Goal: Information Seeking & Learning: Learn about a topic

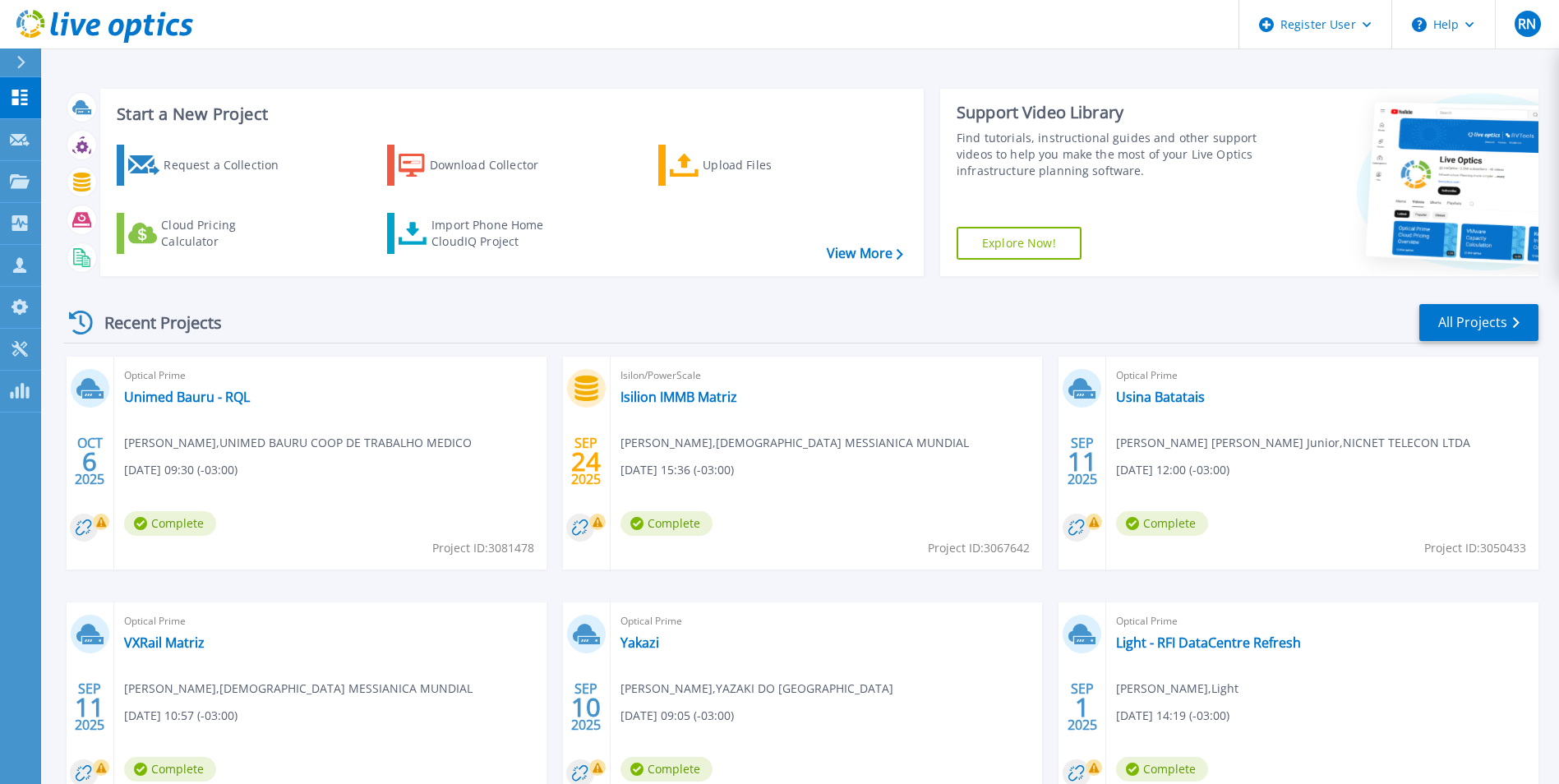
click at [302, 501] on div "Optical Prime Unimed Bauru - RQL Fernando Novelli , UNIMED BAURU COOP DE TRABAL…" at bounding box center [330, 463] width 432 height 213
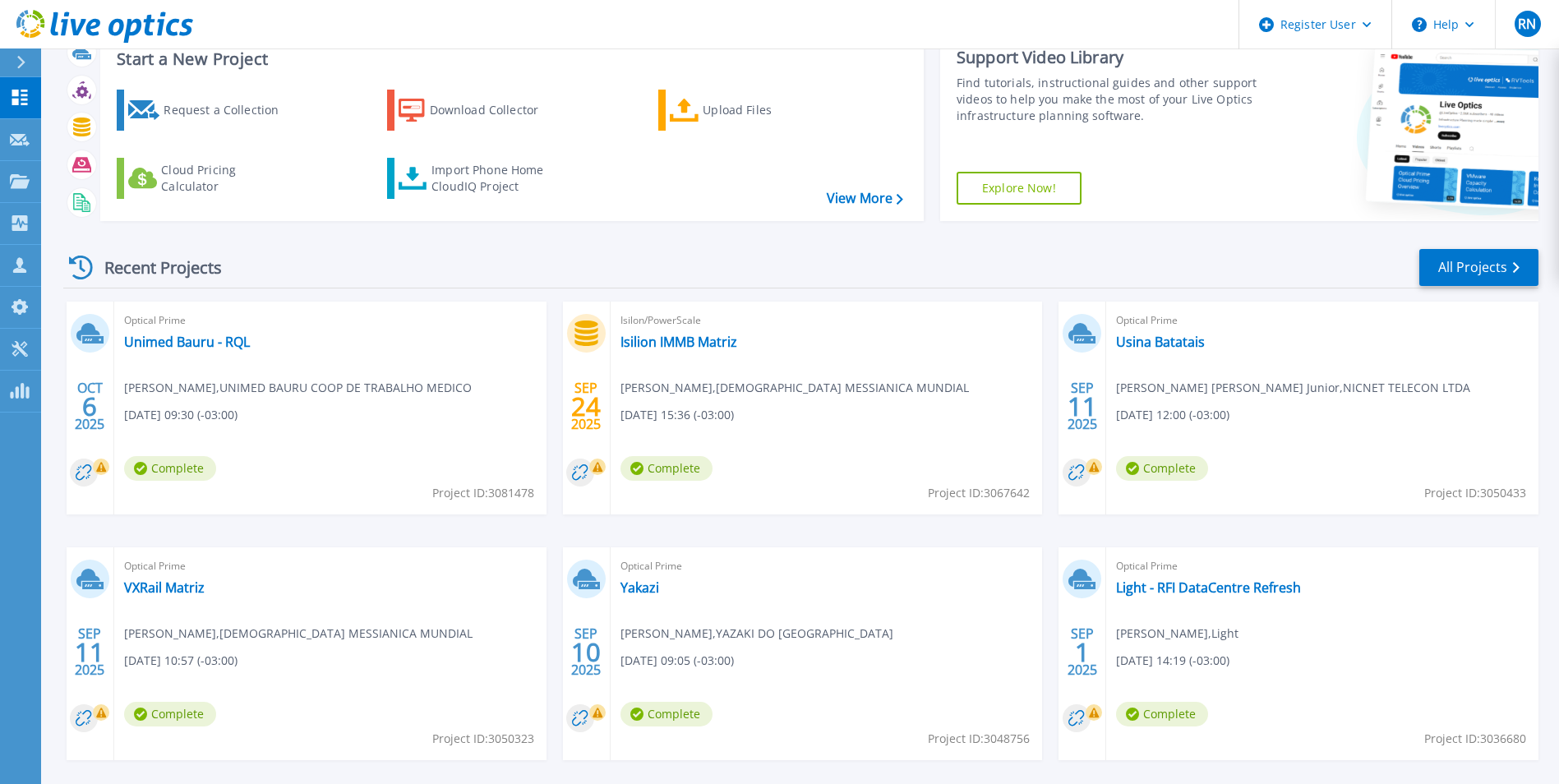
scroll to position [127, 0]
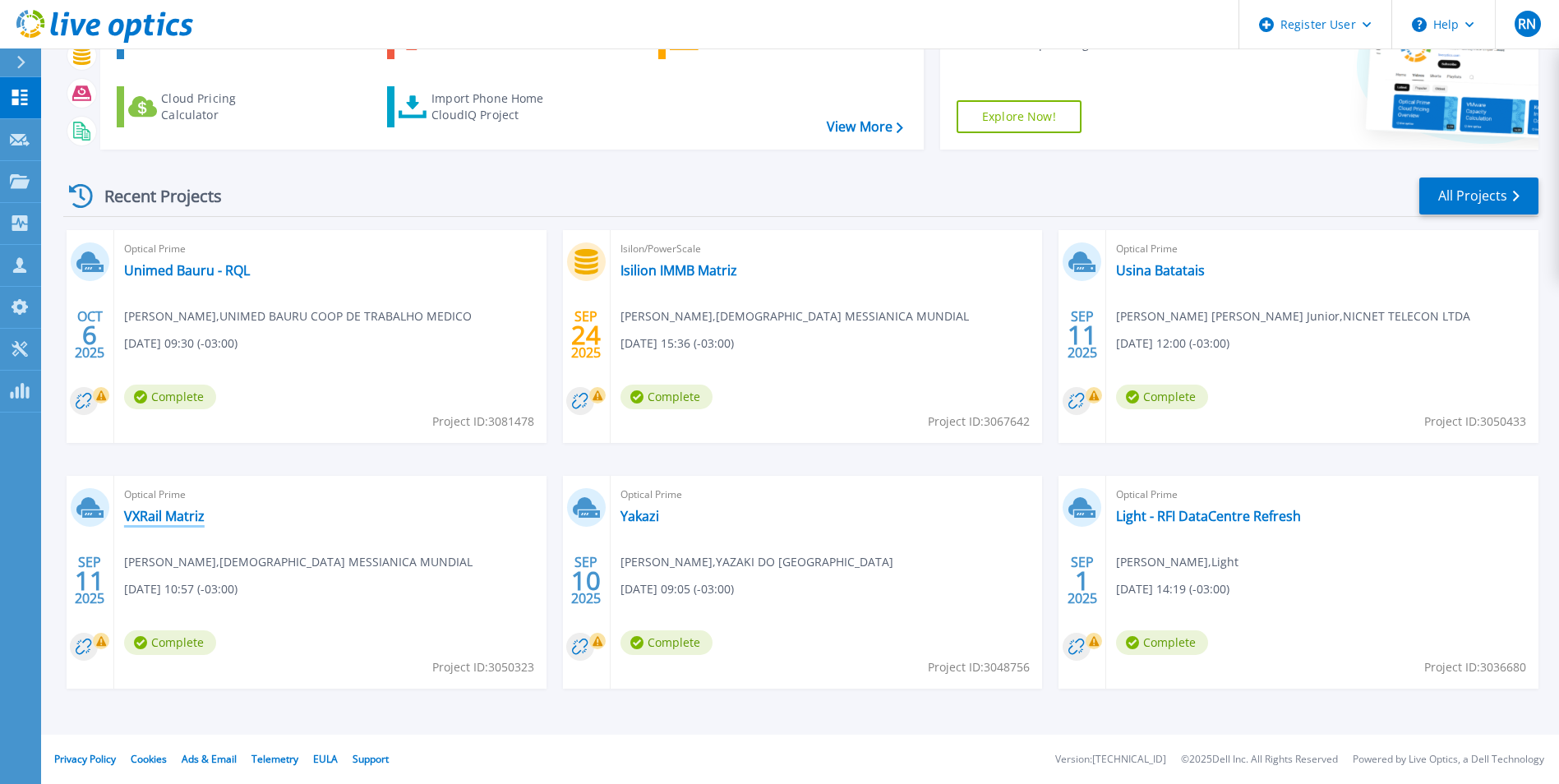
click at [151, 522] on link "VXRail Matriz" at bounding box center [164, 516] width 81 height 16
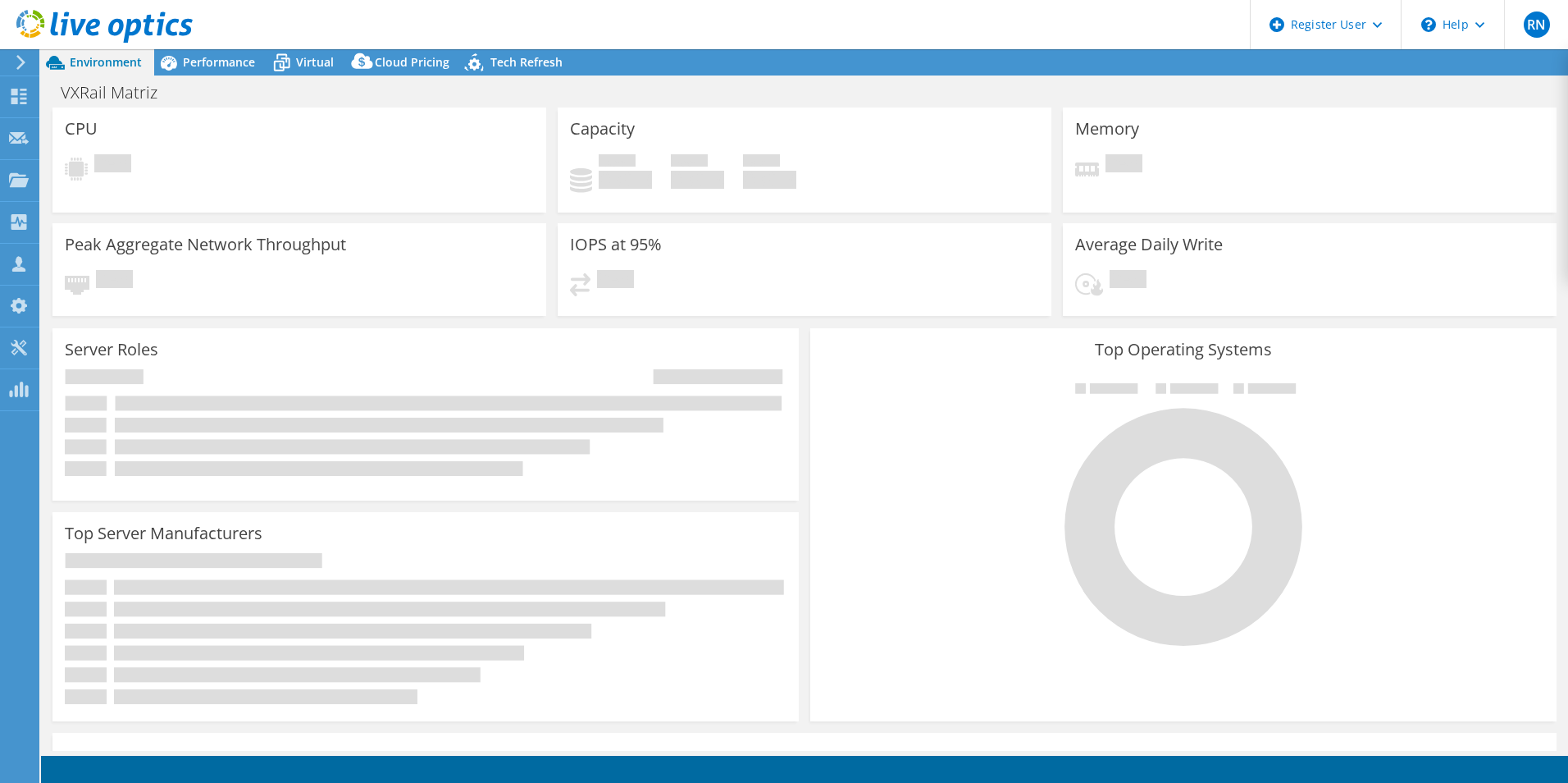
select select "USD"
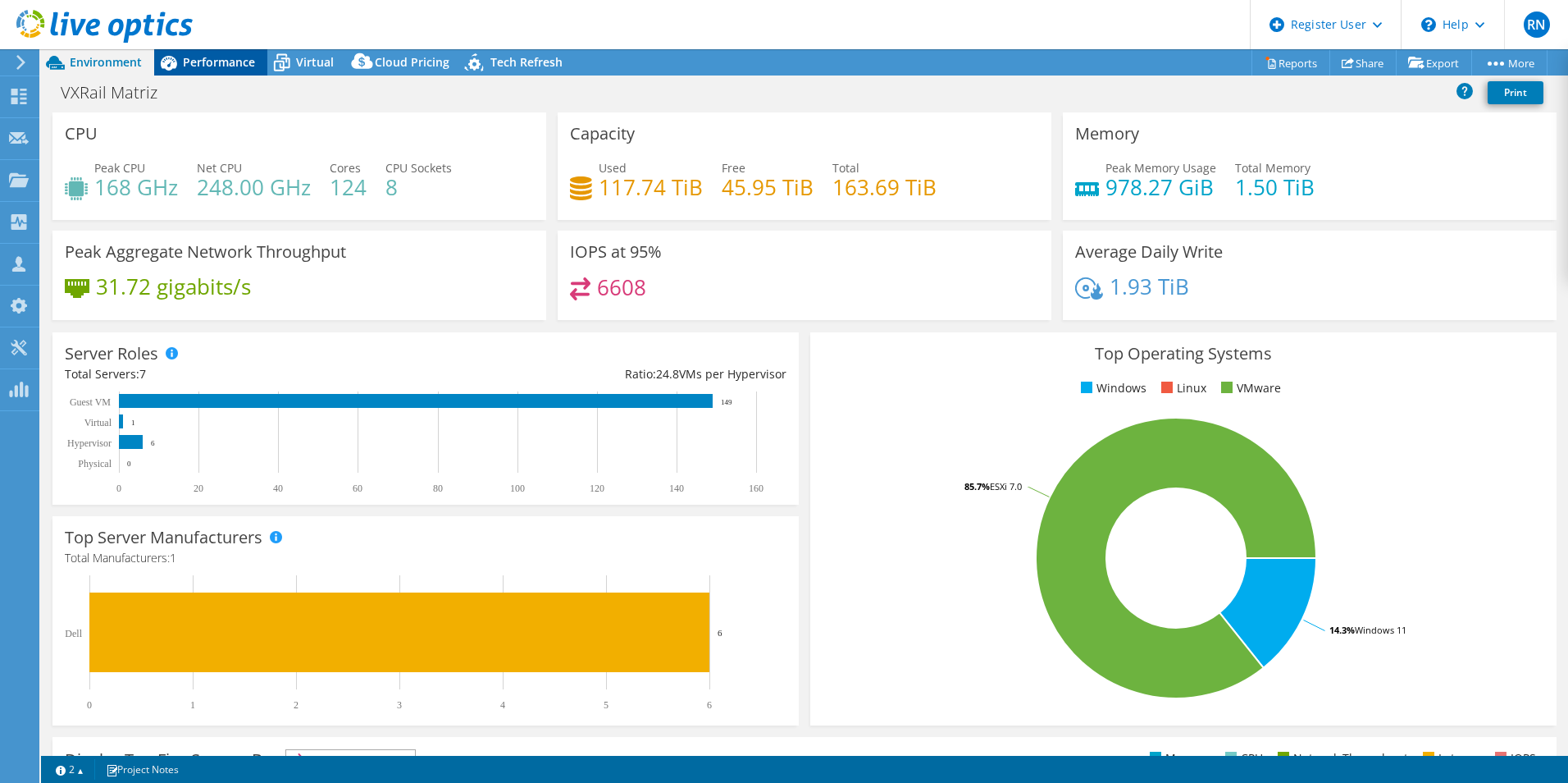
click at [238, 68] on span "Performance" at bounding box center [218, 62] width 72 height 15
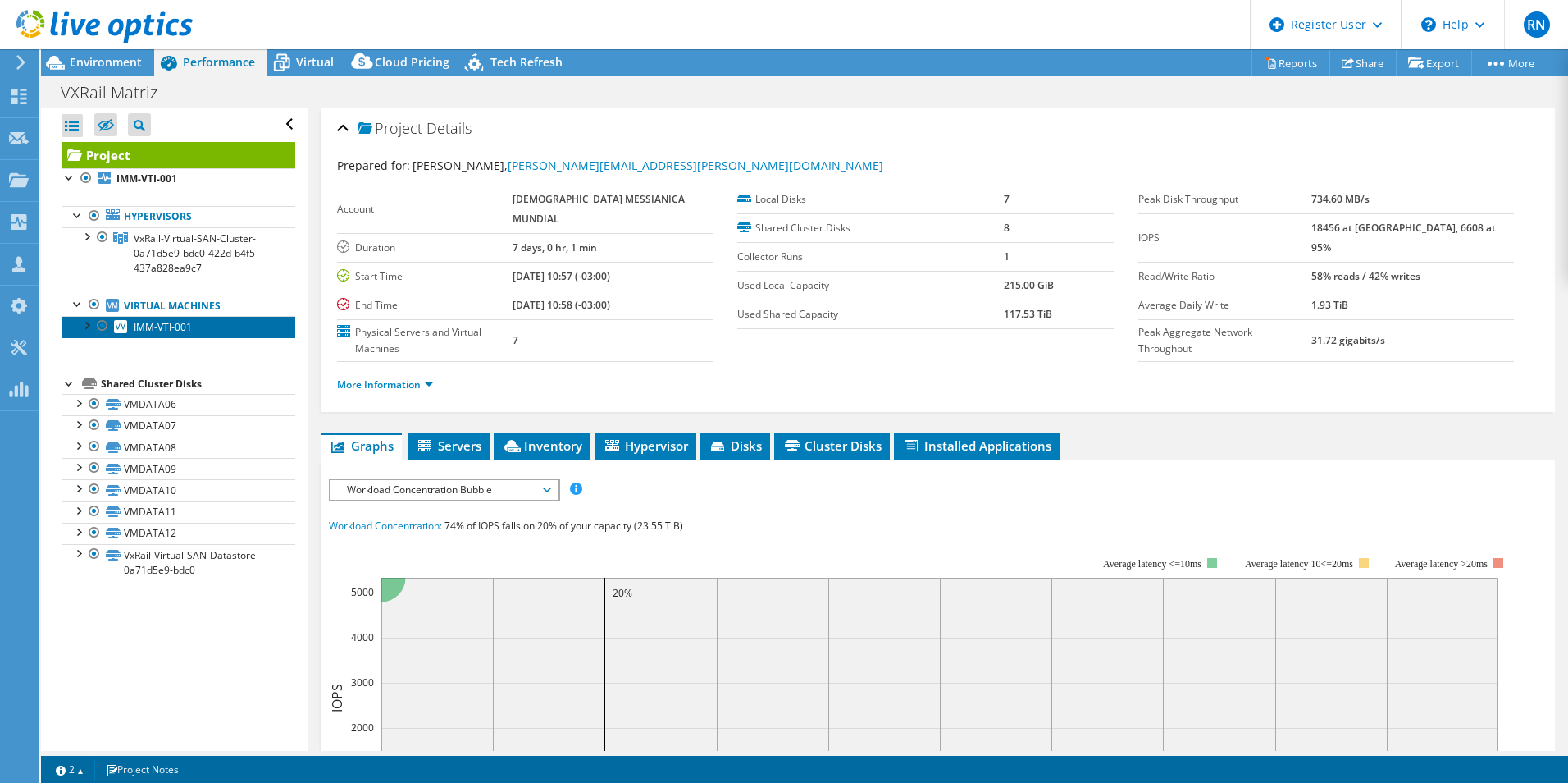
click at [164, 324] on span "IMM-VTI-001" at bounding box center [163, 326] width 58 height 14
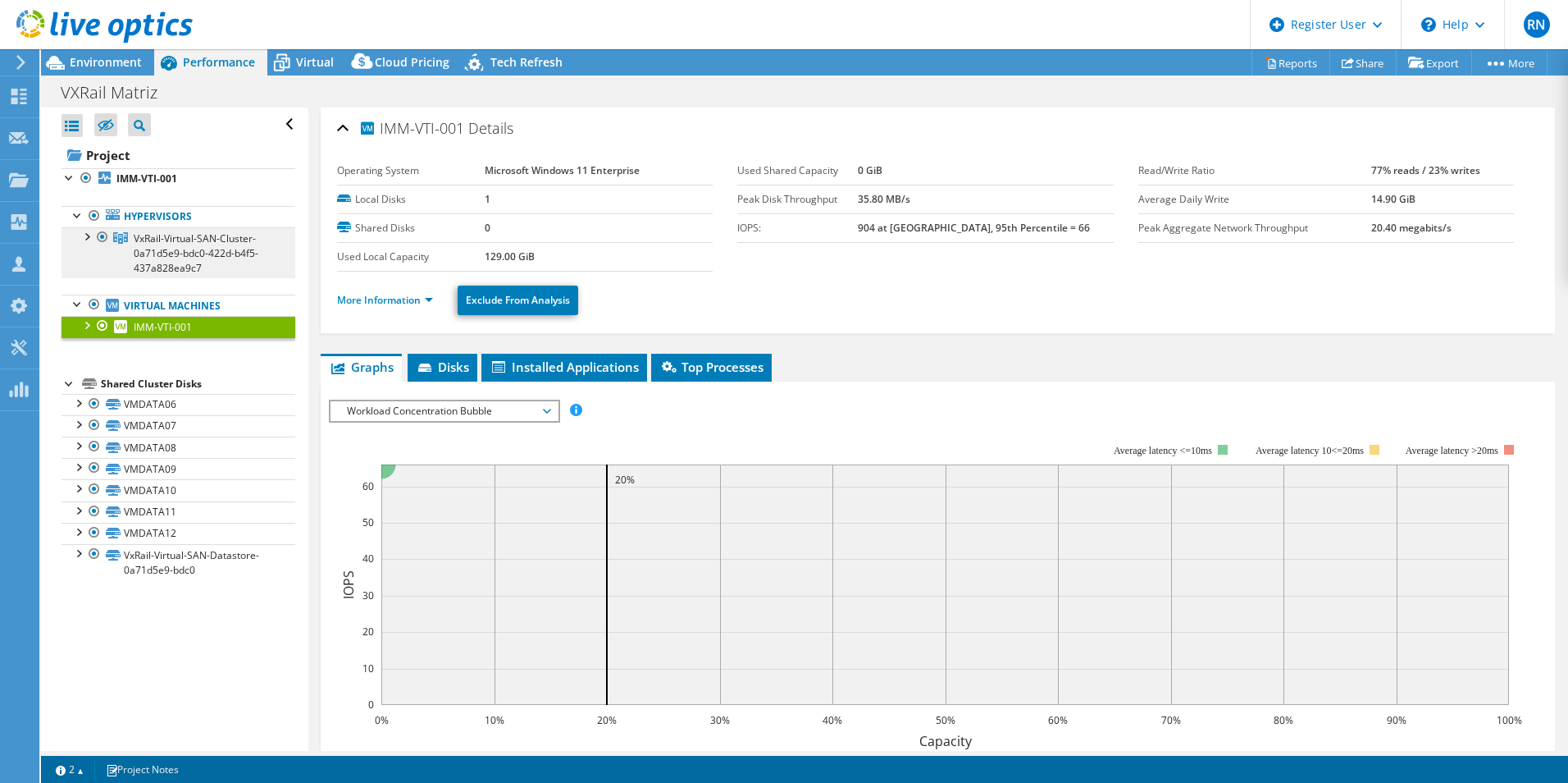
click at [162, 234] on span "VxRail-Virtual-SAN-Cluster-0a71d5e9-bdc0-422d-b4f5-437a828ea9c7" at bounding box center [196, 253] width 124 height 43
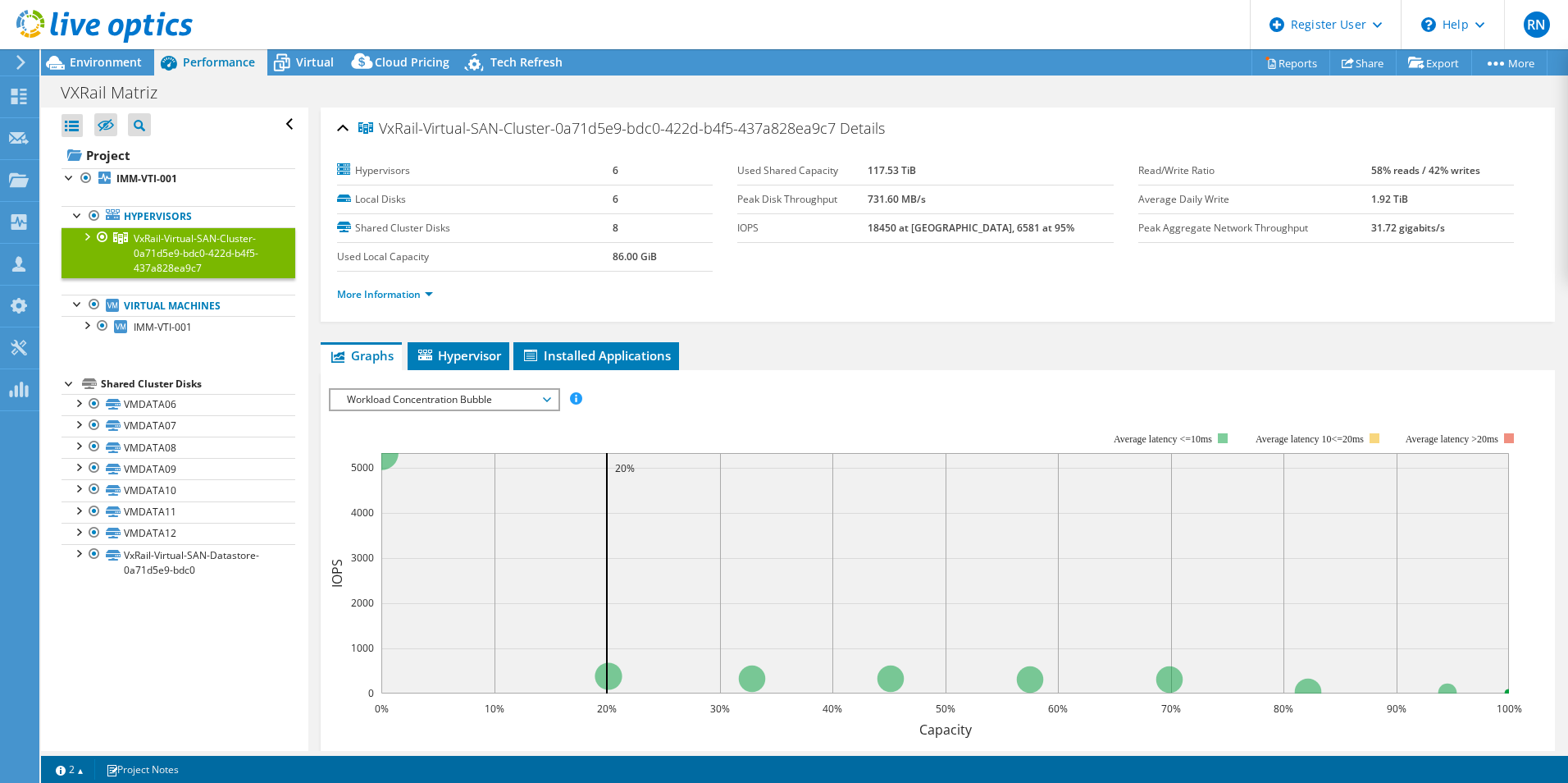
click at [85, 233] on div at bounding box center [85, 235] width 16 height 16
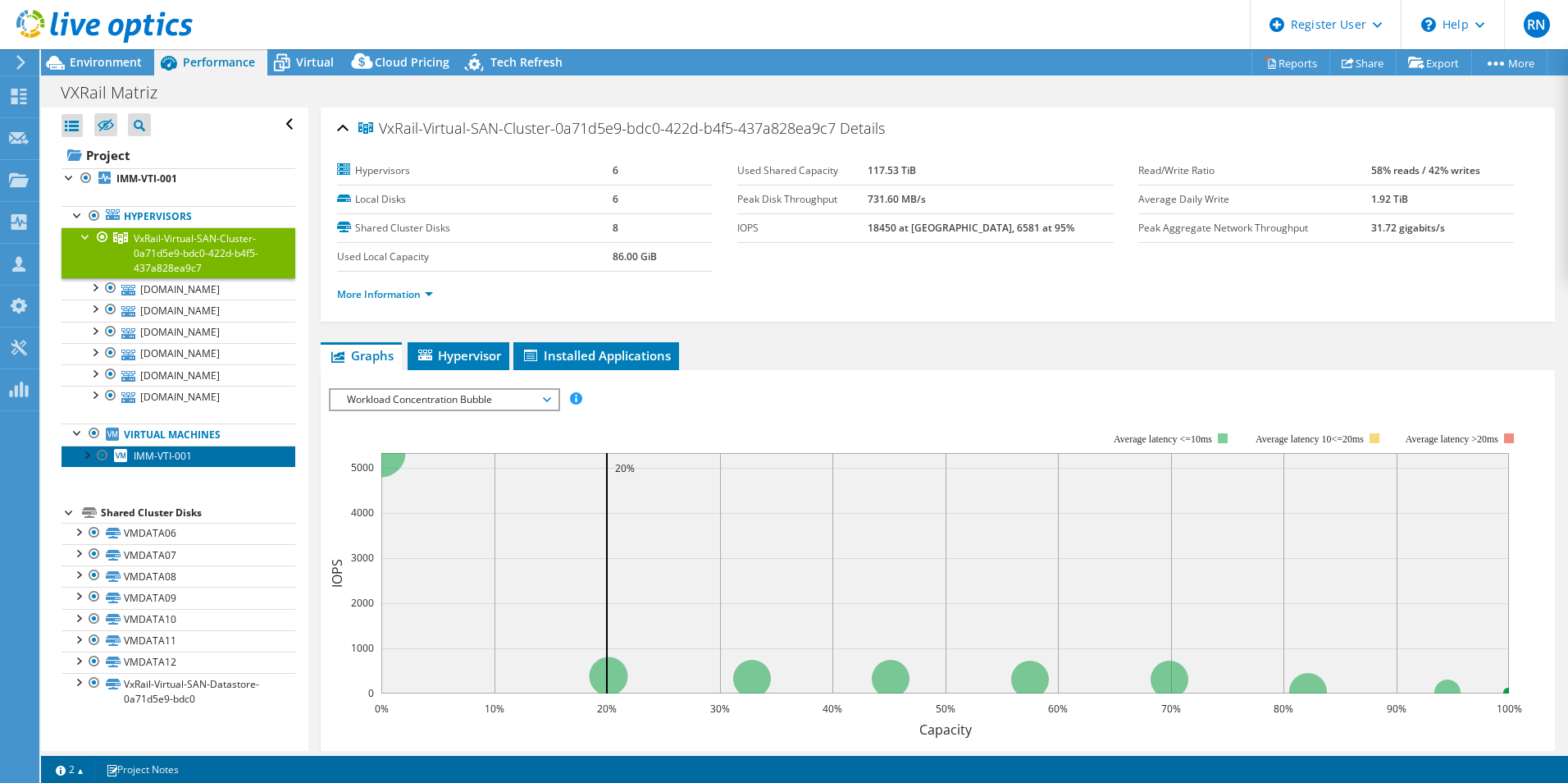
click at [192, 458] on link "IMM-VTI-001" at bounding box center [178, 456] width 233 height 21
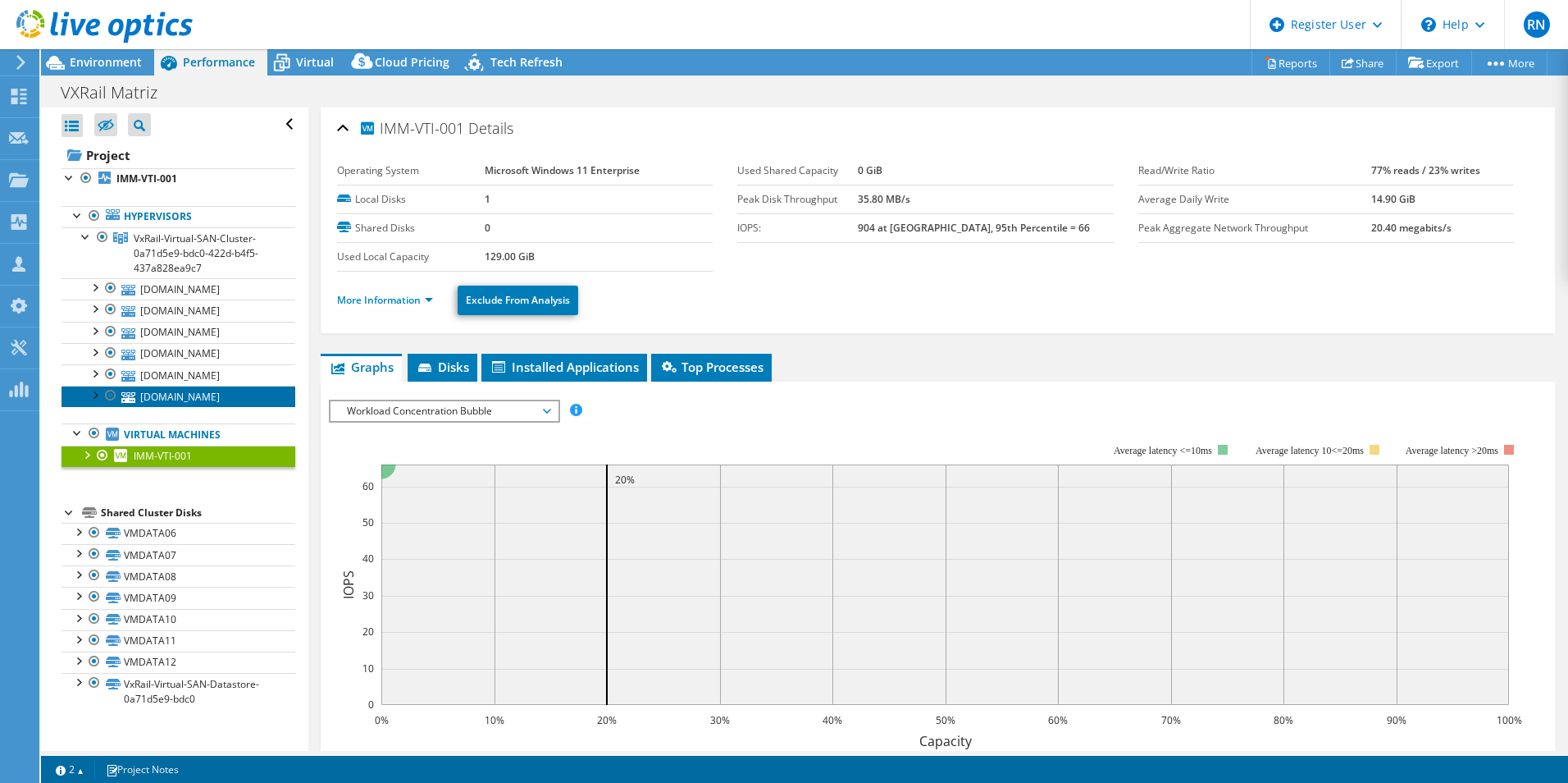
click at [204, 391] on link "[DOMAIN_NAME]" at bounding box center [178, 396] width 233 height 21
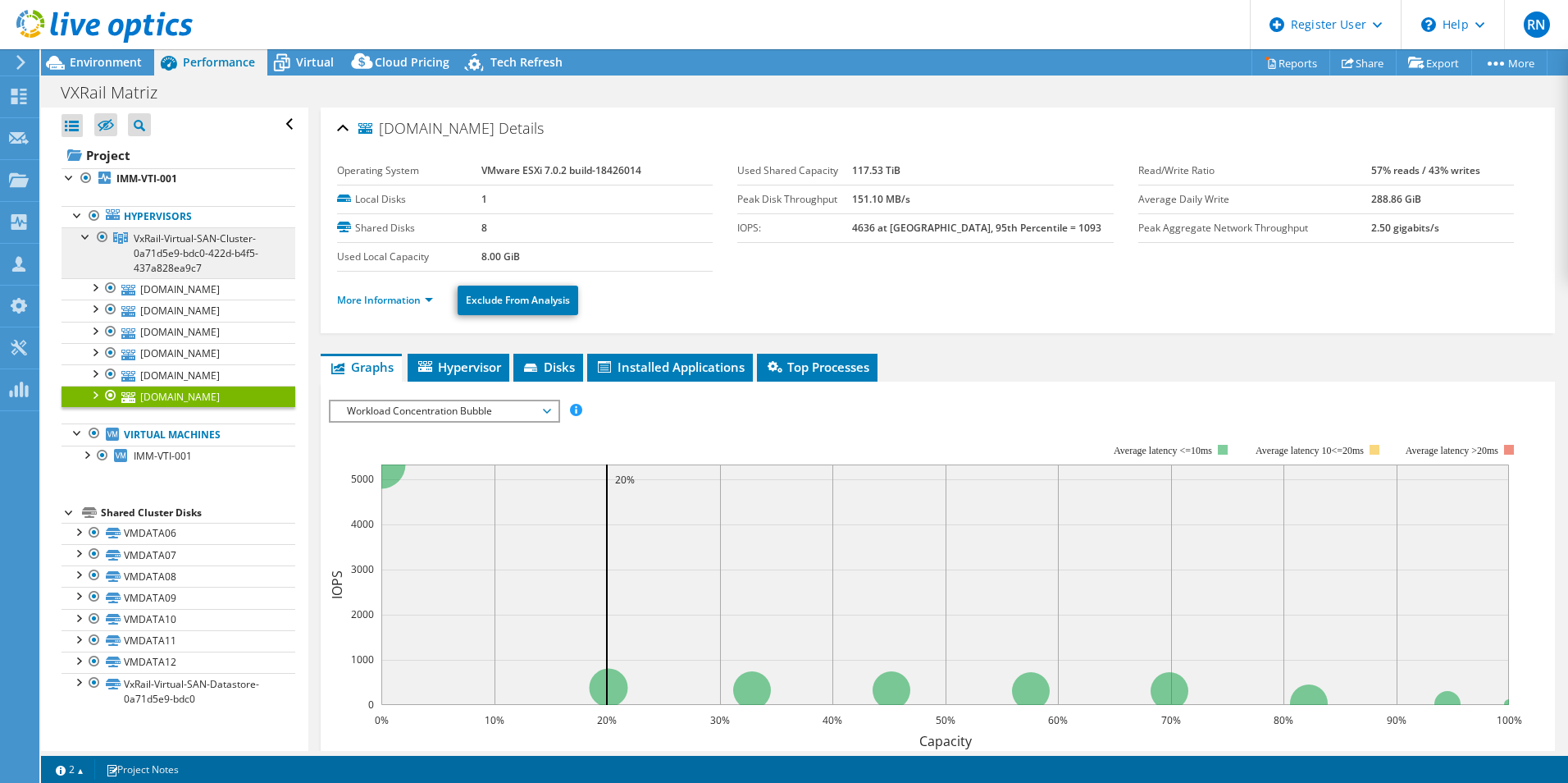
click at [194, 251] on span "VxRail-Virtual-SAN-Cluster-0a71d5e9-bdc0-422d-b4f5-437a828ea9c7" at bounding box center [196, 253] width 124 height 43
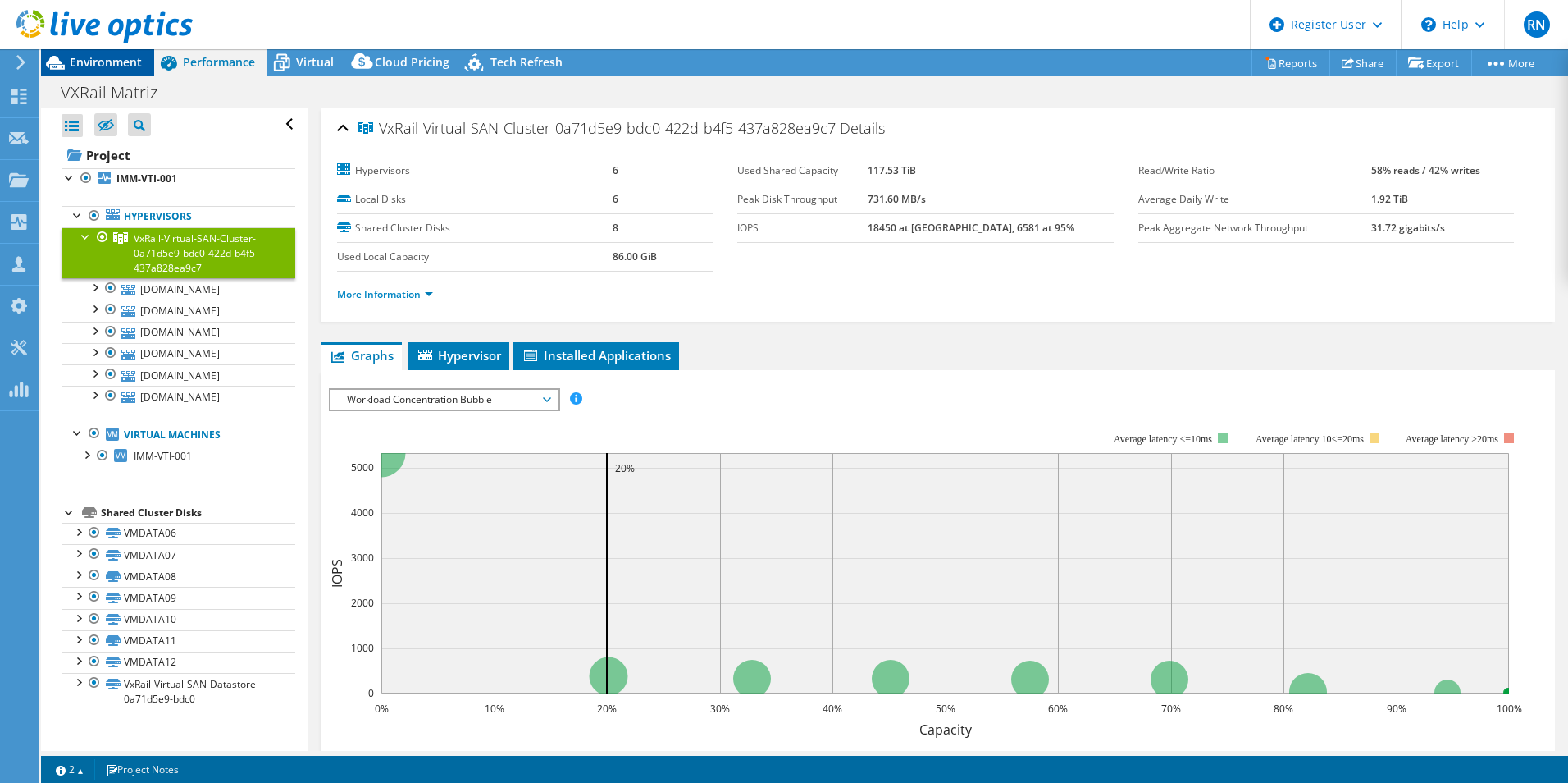
click at [117, 66] on span "Environment" at bounding box center [105, 62] width 72 height 15
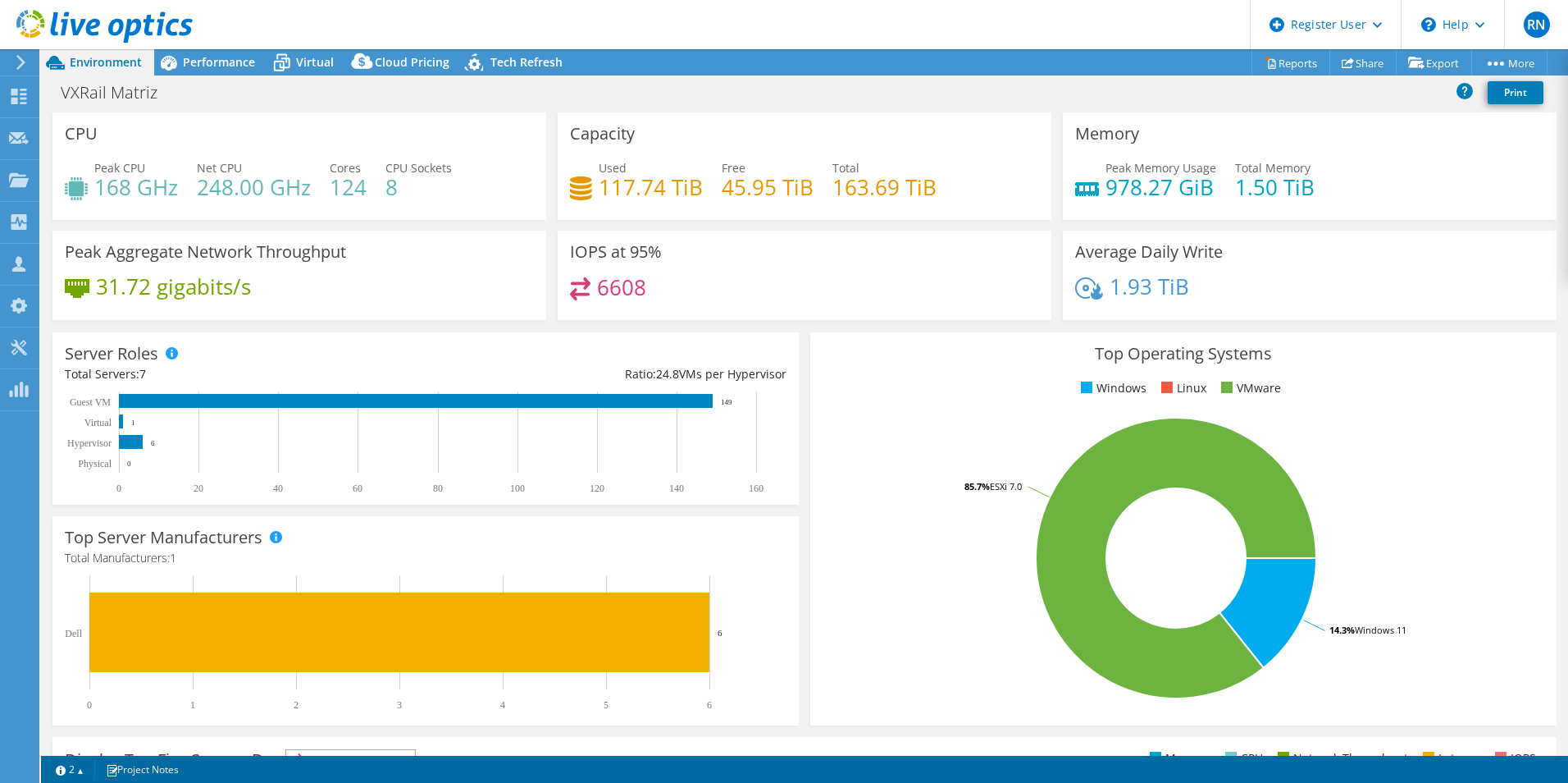
drag, startPoint x: 724, startPoint y: 402, endPoint x: 740, endPoint y: 402, distance: 16.0
click at [740, 402] on icon "0 20 40 60 80 100 120 140 160 Physical Hypervisor Virtual Guest VM 0 6 1 149" at bounding box center [418, 442] width 707 height 102
click at [883, 410] on div "Top Operating Systems Windows Linux VMware 14.3% Windows 11 85.7% ESXi 7.0" at bounding box center [1183, 528] width 746 height 393
drag, startPoint x: 408, startPoint y: 190, endPoint x: 382, endPoint y: 191, distance: 26.0
click at [382, 191] on div "Peak CPU 168 GHz Net CPU 248.00 GHz Cores 124 CPU Sockets 8" at bounding box center [299, 186] width 469 height 54
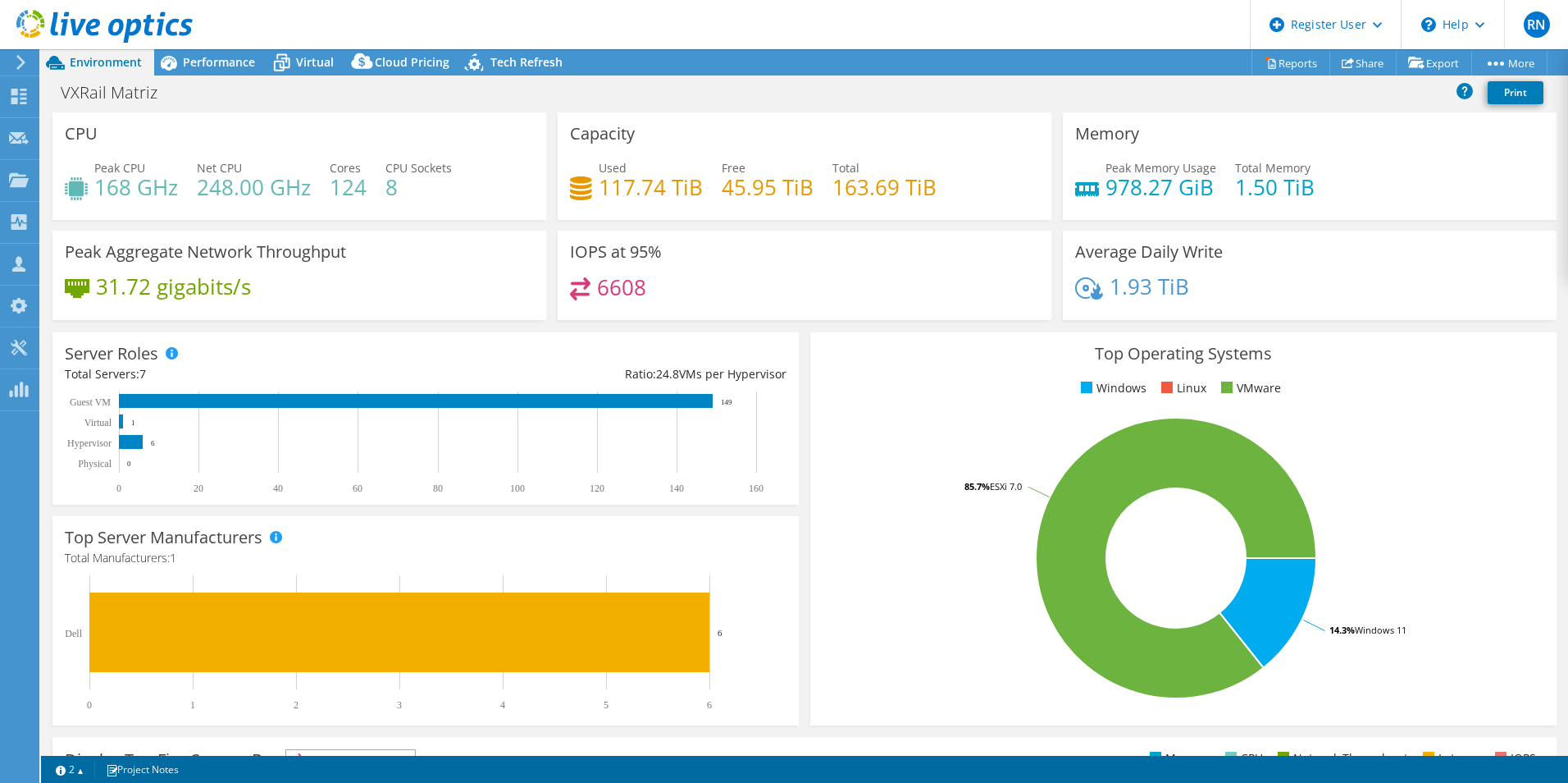
drag, startPoint x: 382, startPoint y: 191, endPoint x: 469, endPoint y: 204, distance: 88.0
click at [470, 205] on div "Peak CPU 168 GHz Net CPU 248.00 GHz Cores 124 CPU Sockets 8" at bounding box center [299, 186] width 469 height 54
click at [401, 190] on h4 "8" at bounding box center [418, 187] width 66 height 18
drag, startPoint x: 401, startPoint y: 190, endPoint x: 459, endPoint y: 197, distance: 58.4
click at [459, 197] on div "Peak CPU 168 GHz Net CPU 248.00 GHz Cores 124 CPU Sockets 8" at bounding box center [299, 186] width 469 height 54
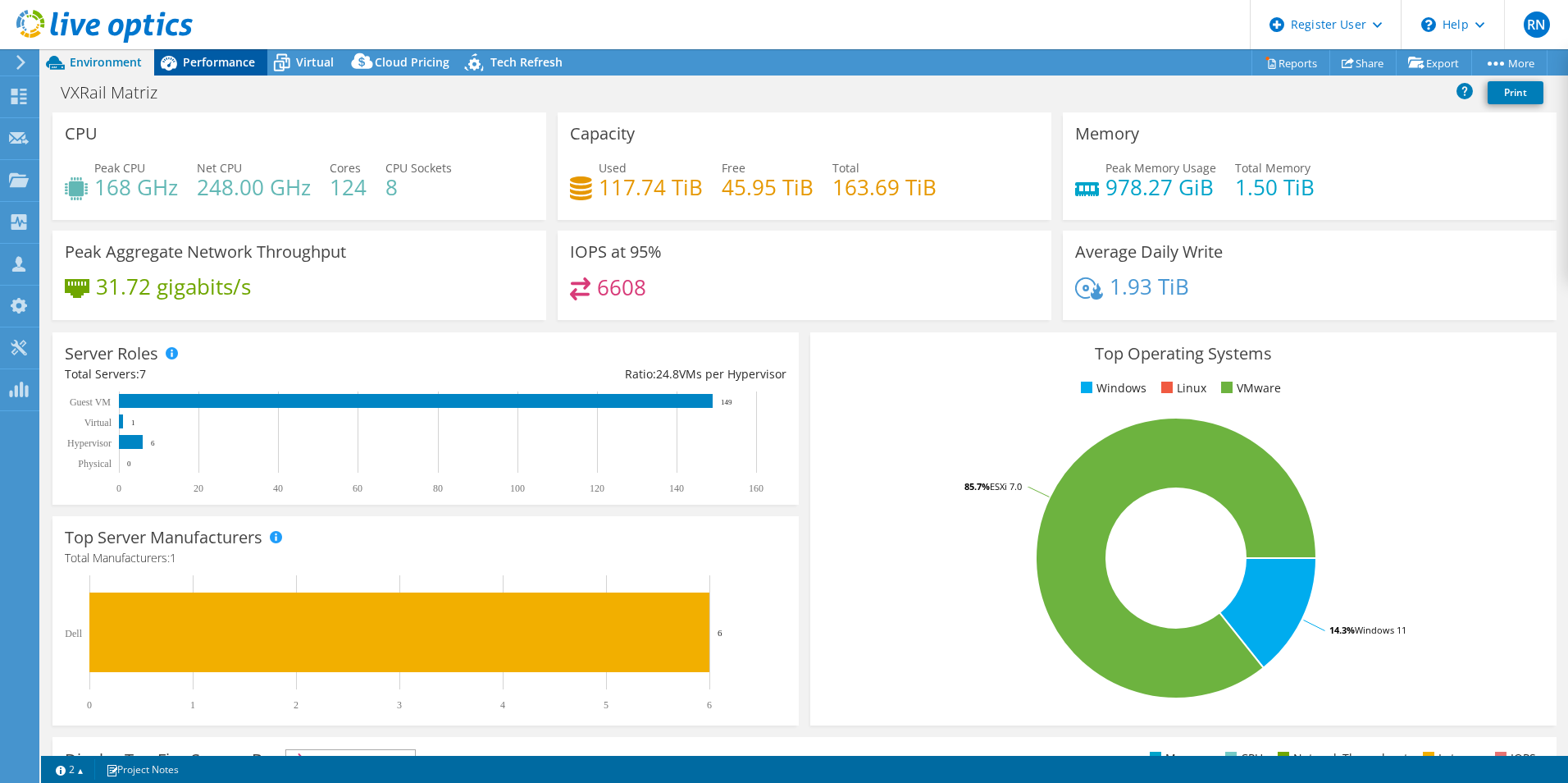
click at [200, 60] on span "Performance" at bounding box center [218, 62] width 72 height 15
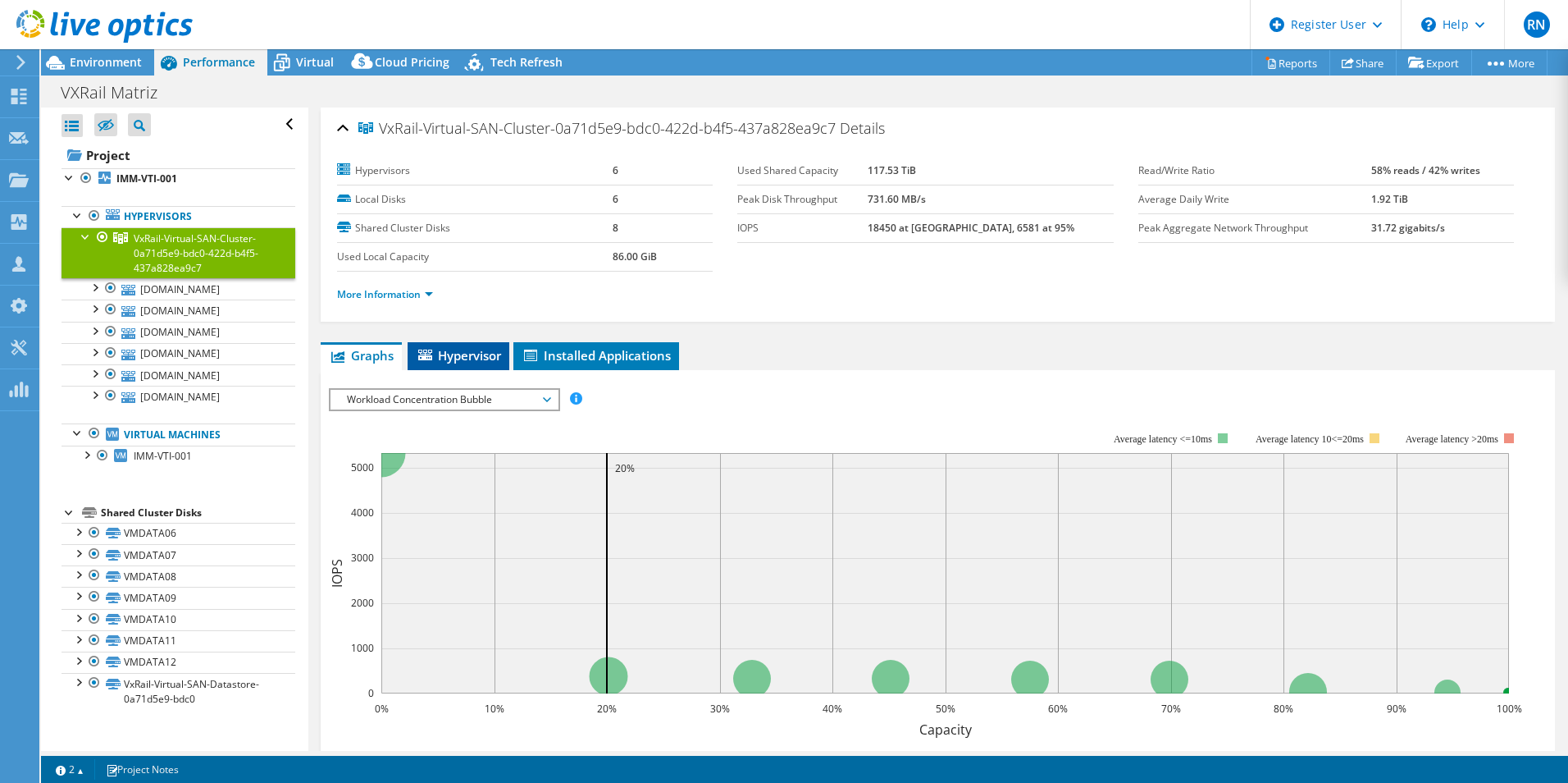
click at [476, 353] on span "Hypervisor" at bounding box center [458, 355] width 85 height 16
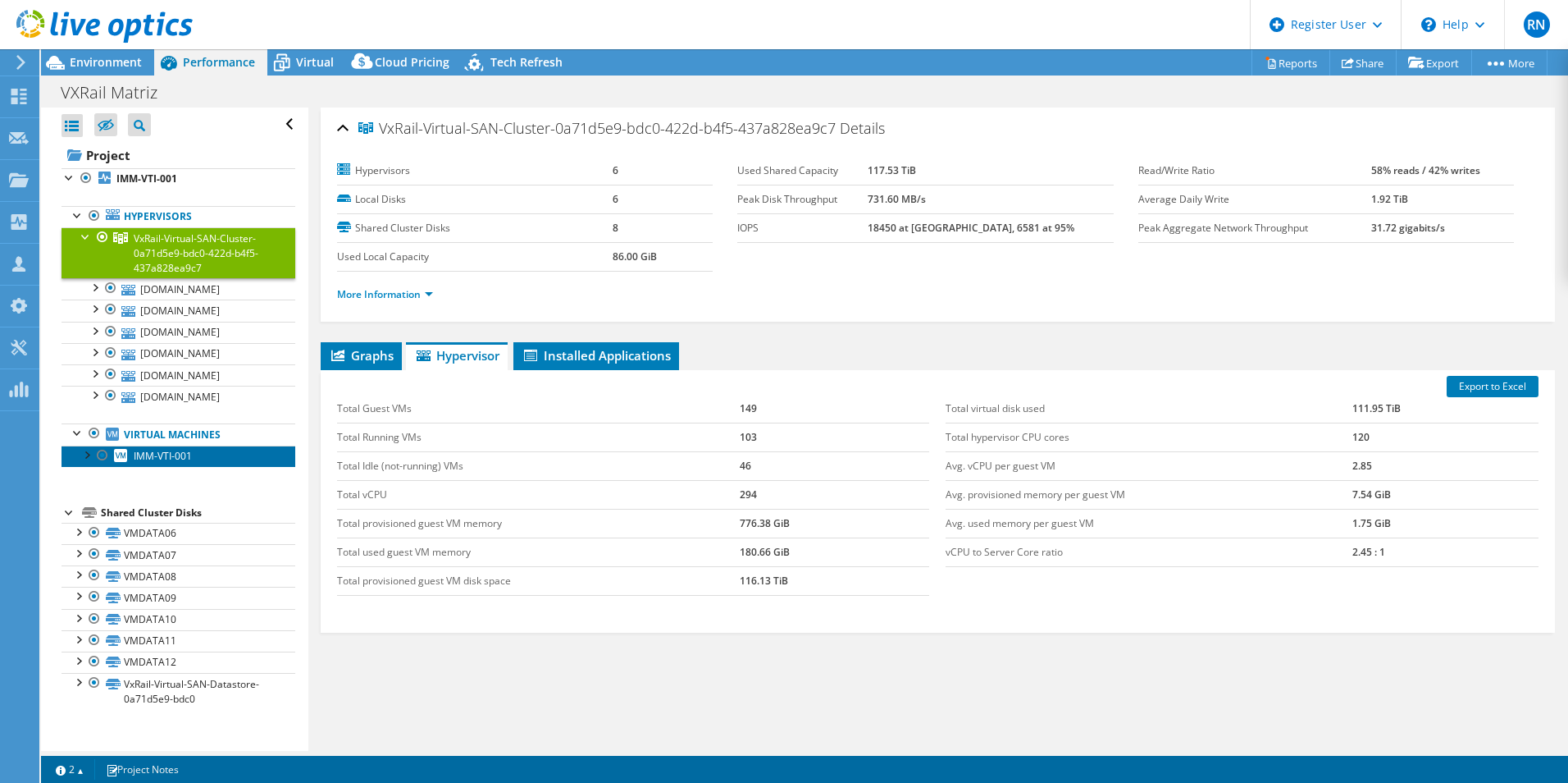
click at [140, 451] on span "IMM-VTI-001" at bounding box center [163, 456] width 58 height 14
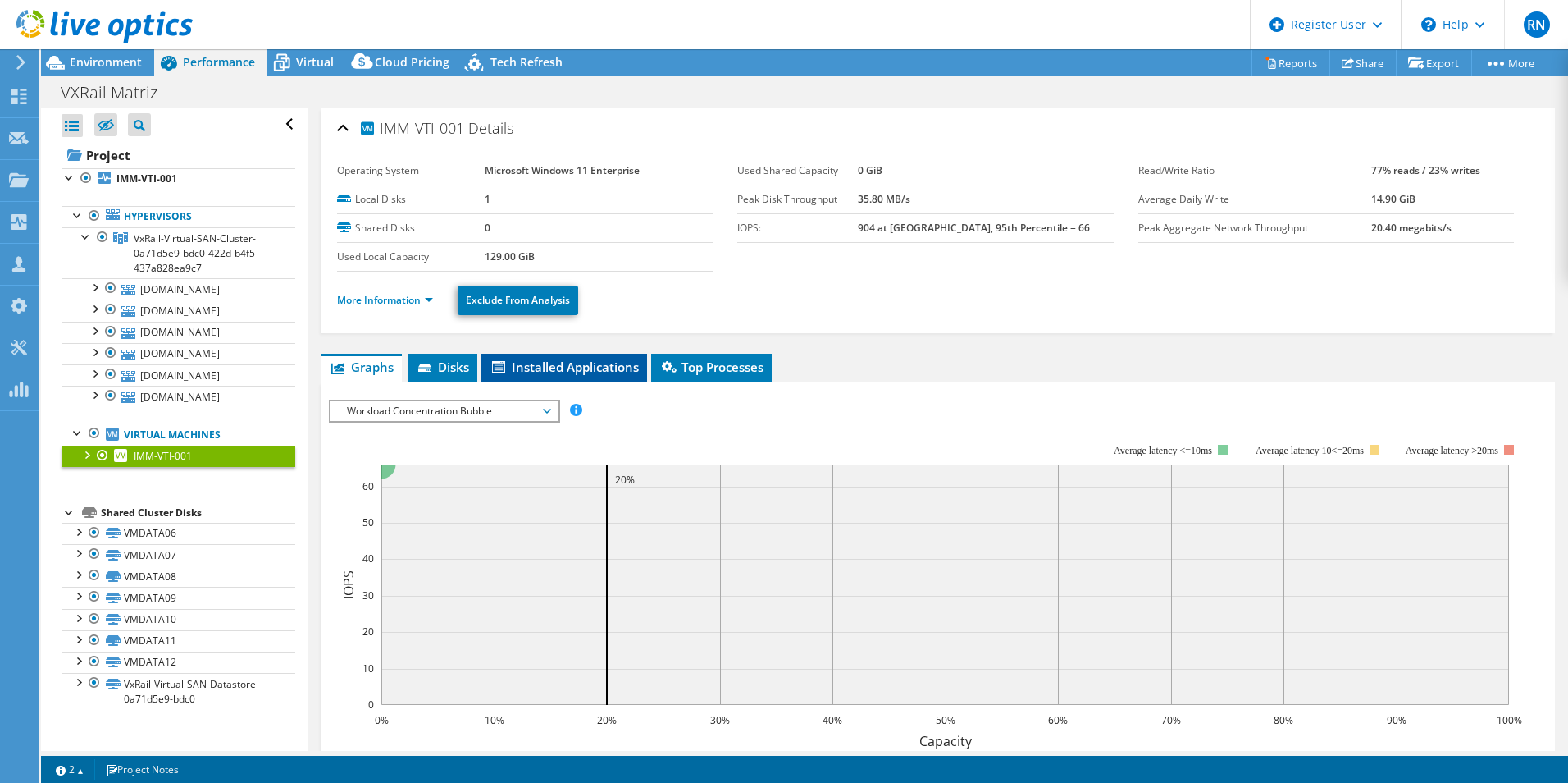
click at [532, 368] on span "Installed Applications" at bounding box center [564, 367] width 149 height 16
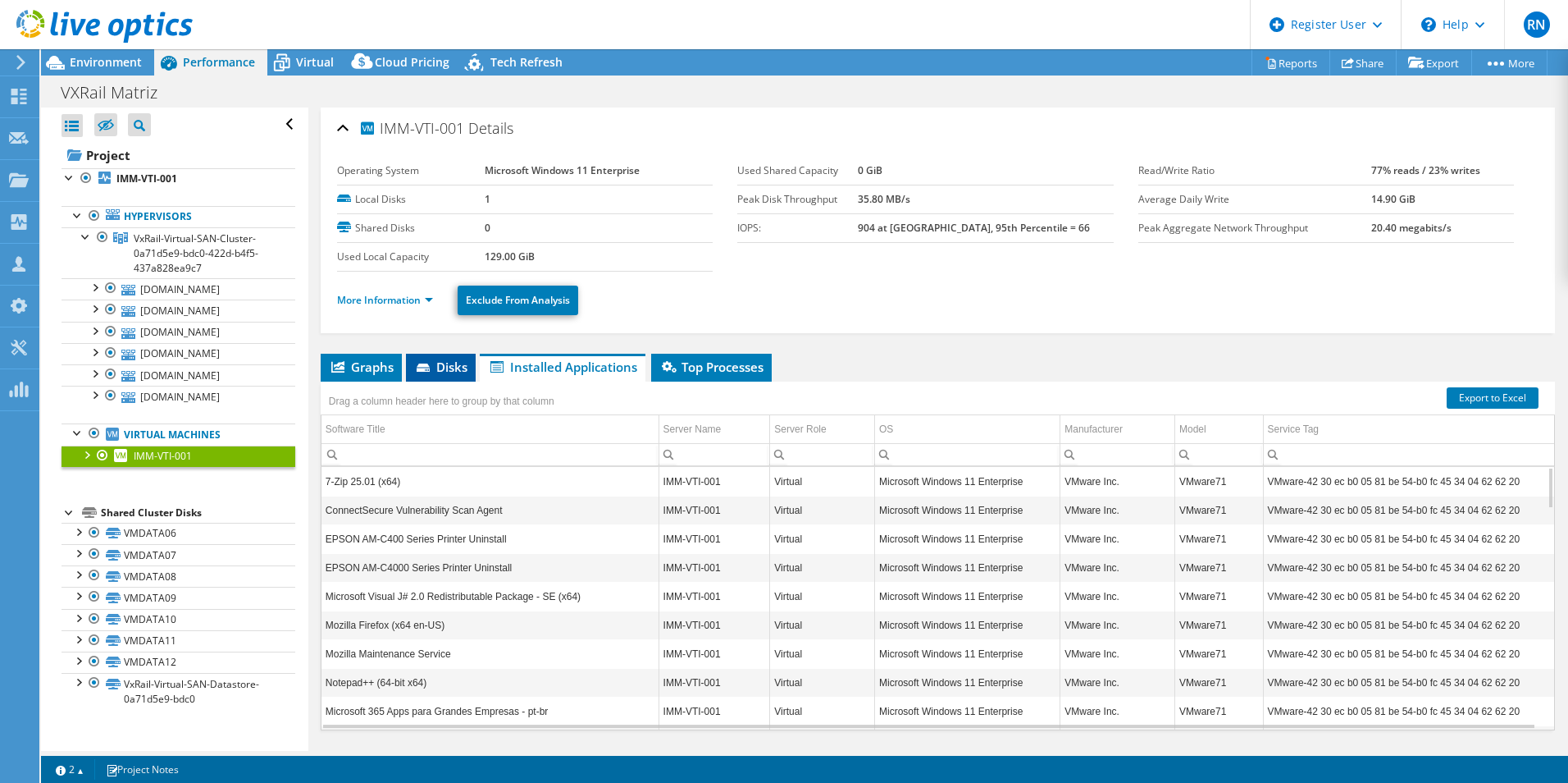
click at [449, 365] on span "Disks" at bounding box center [441, 367] width 54 height 16
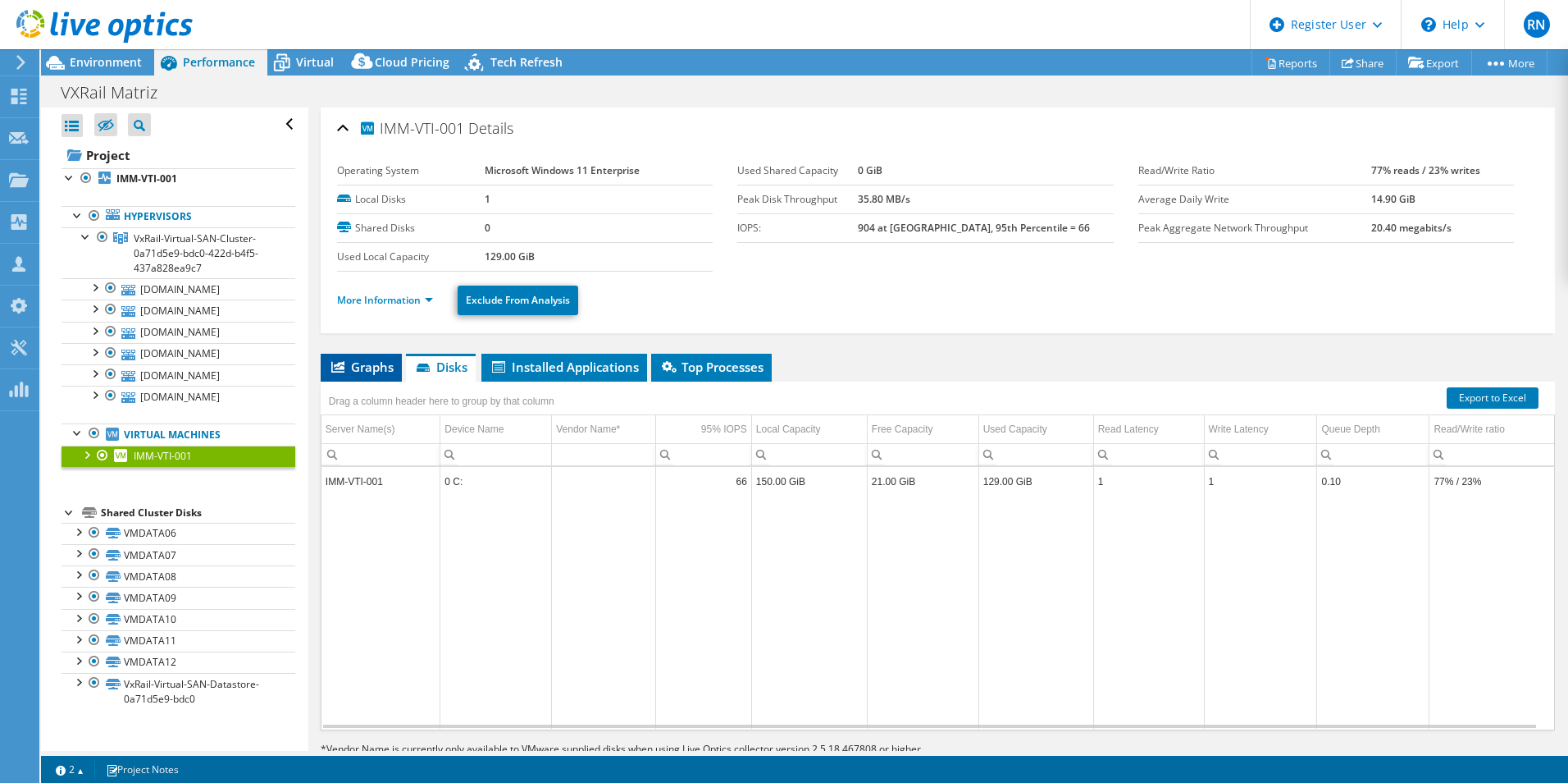
click at [371, 377] on li "Graphs" at bounding box center [361, 367] width 81 height 28
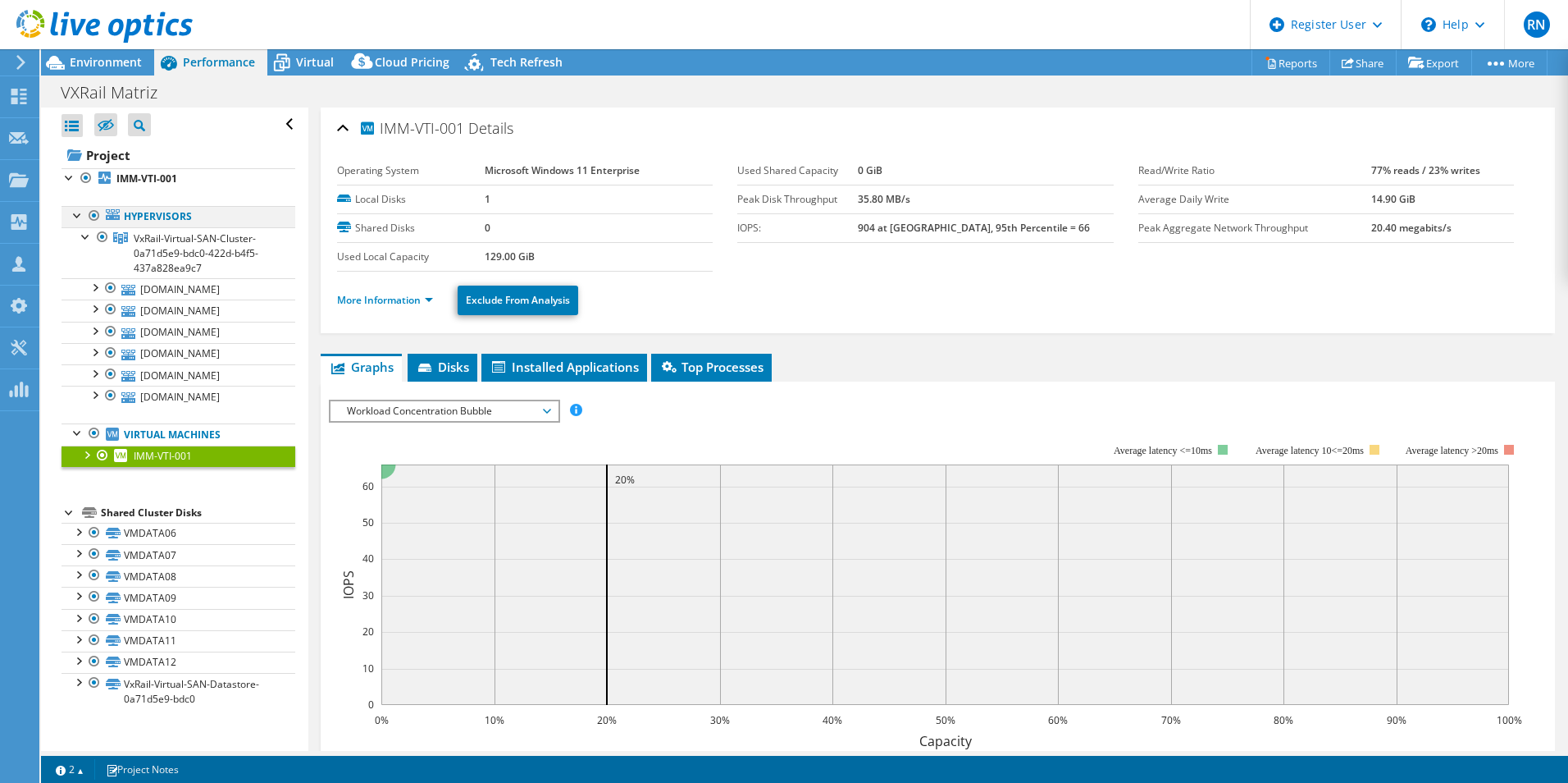
click at [77, 219] on div at bounding box center [77, 213] width 16 height 16
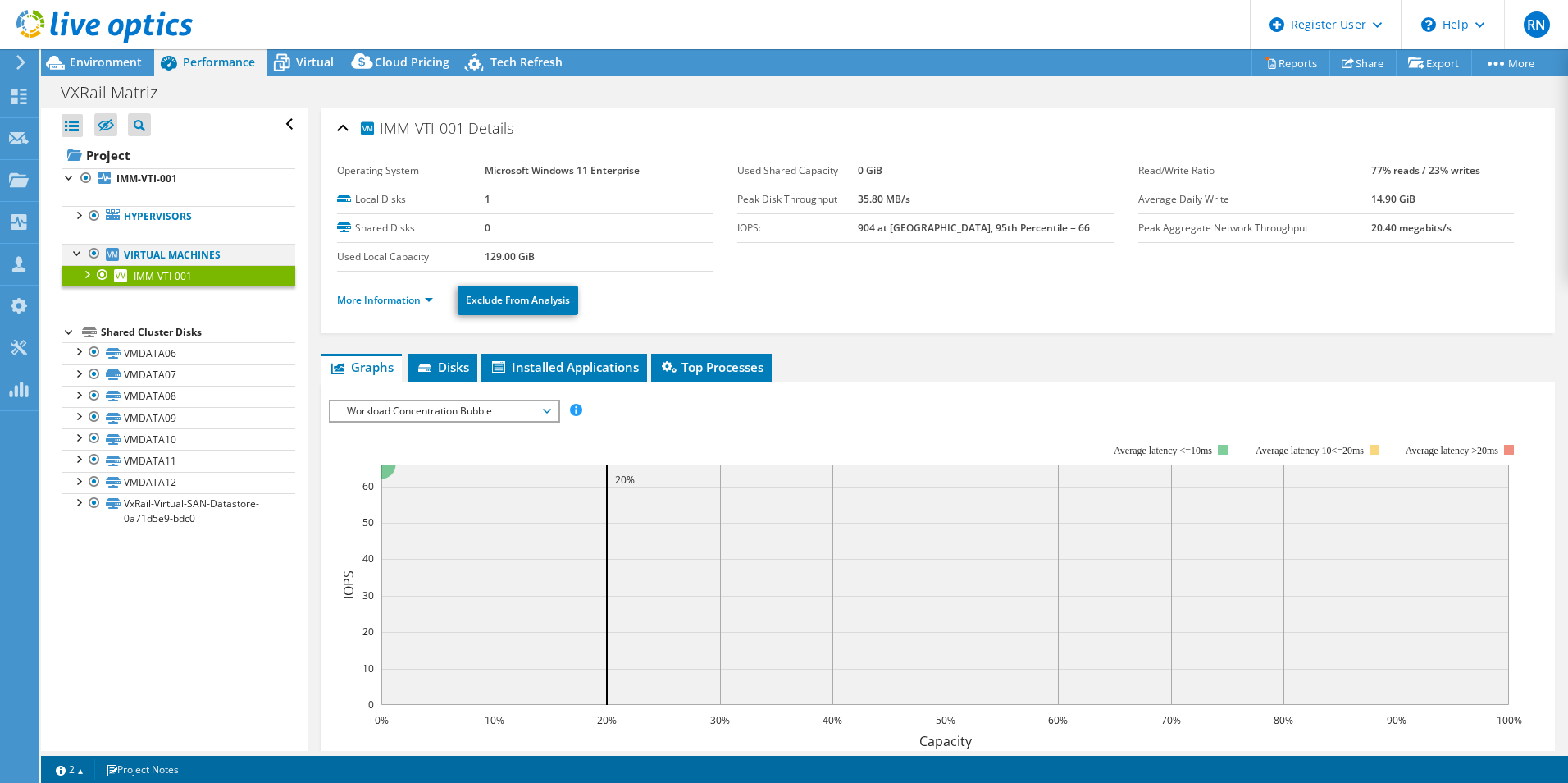
click at [77, 254] on div at bounding box center [77, 252] width 16 height 16
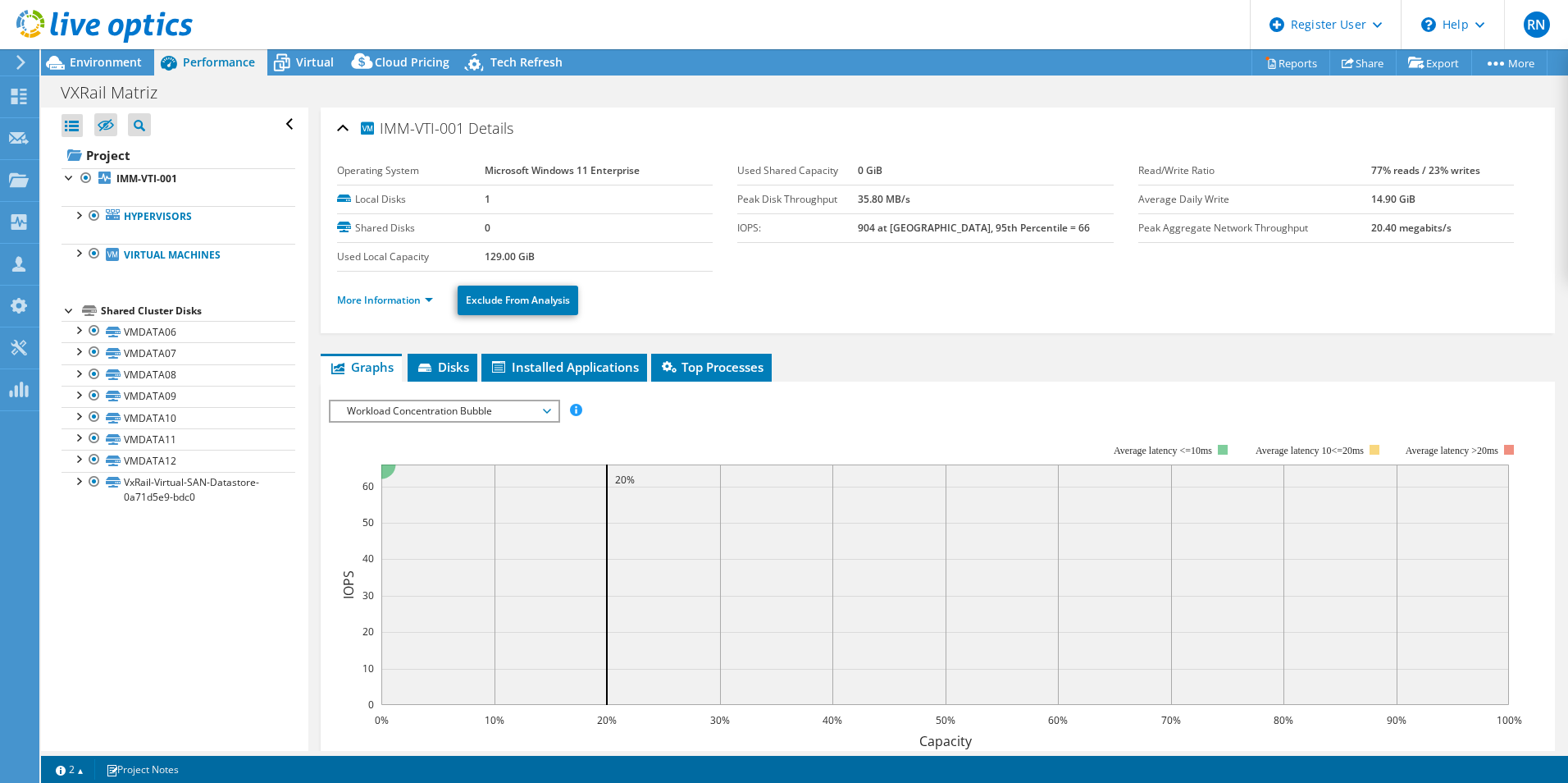
click at [224, 625] on div "Open All Close All Hide Excluded Nodes Project Tree Filter" at bounding box center [174, 429] width 267 height 643
click at [300, 66] on span "Virtual" at bounding box center [314, 62] width 37 height 15
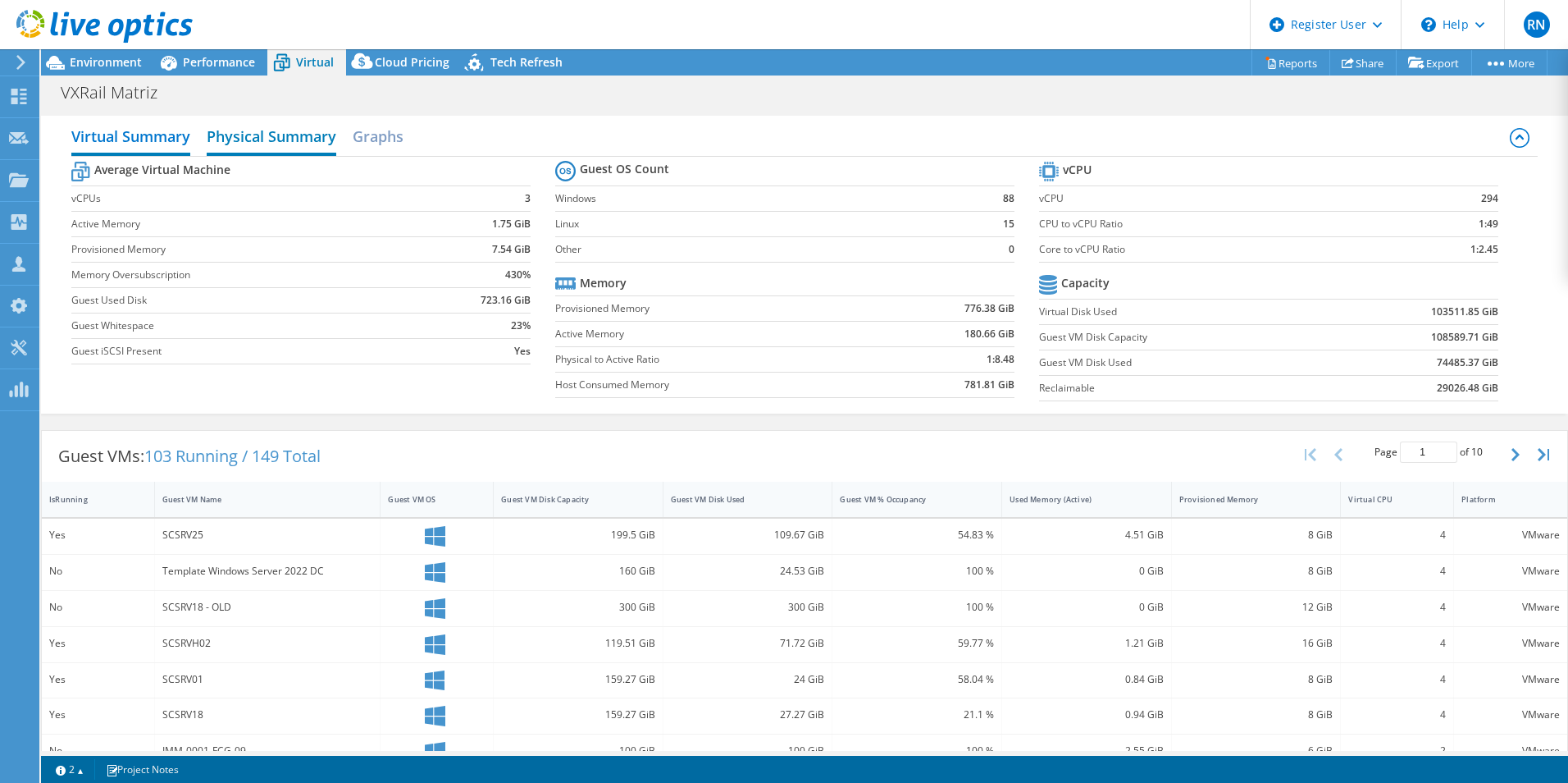
click at [306, 142] on h2 "Physical Summary" at bounding box center [271, 138] width 129 height 36
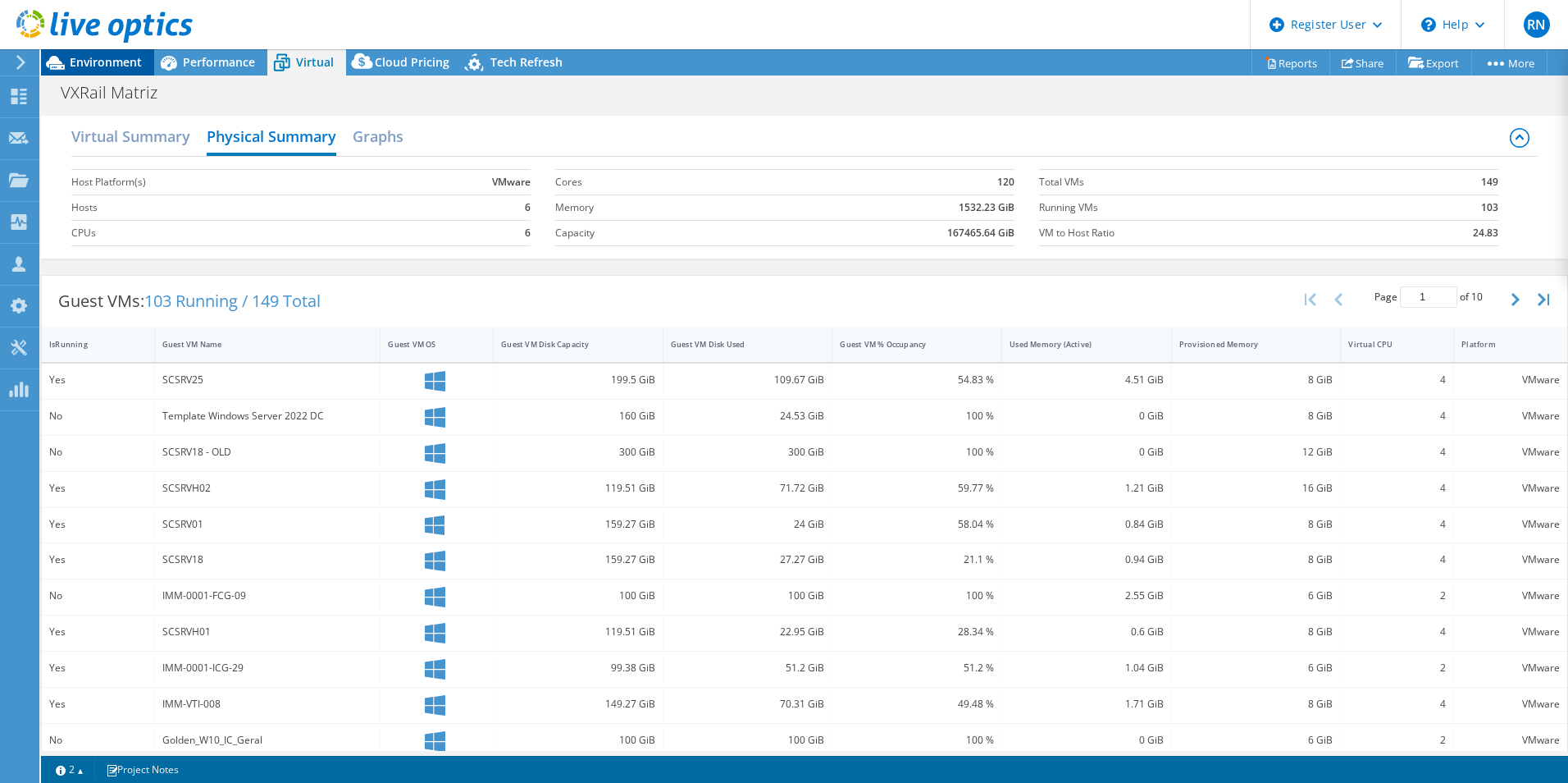
click at [123, 60] on span "Environment" at bounding box center [105, 62] width 72 height 15
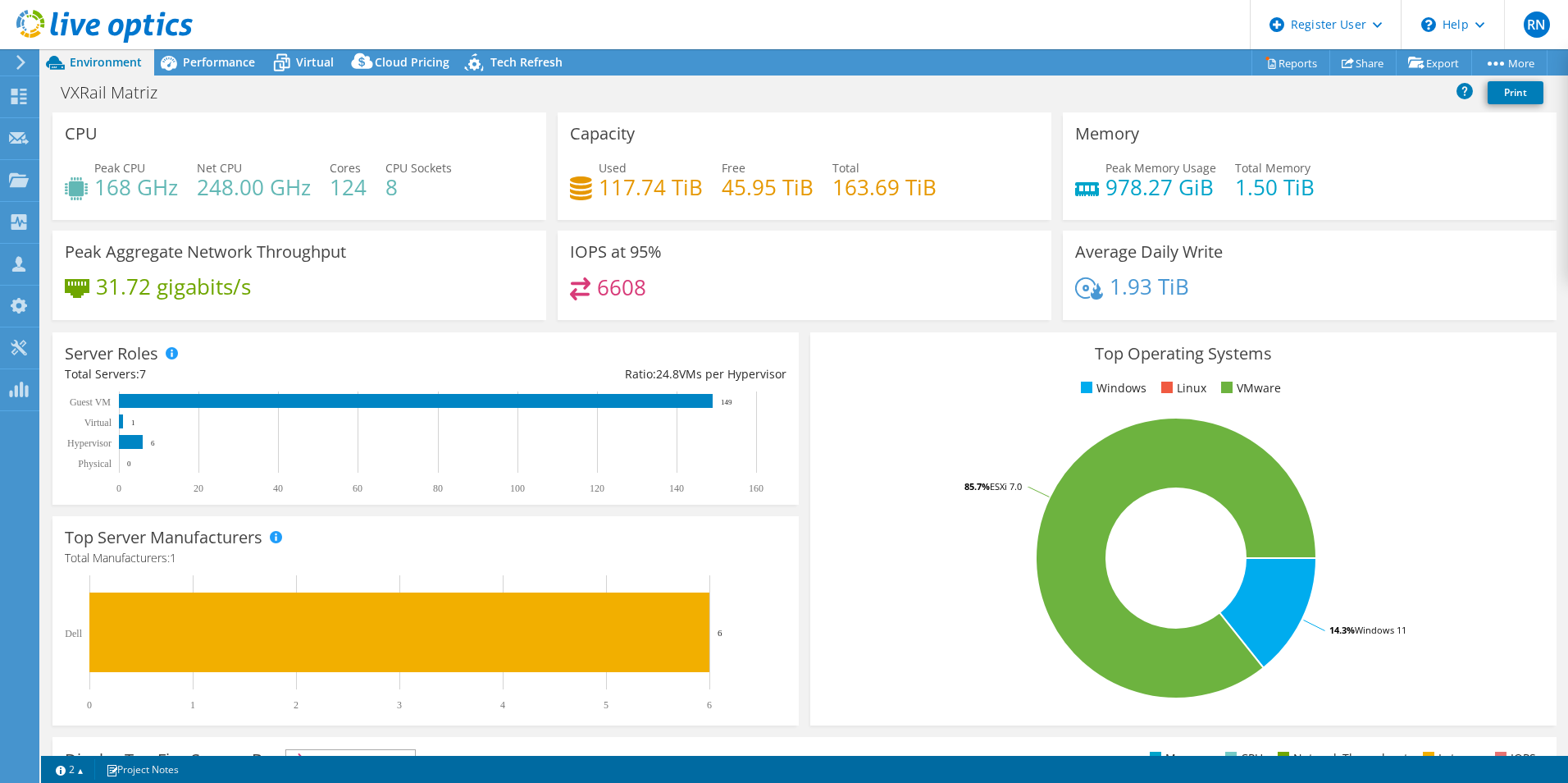
click at [1356, 473] on rect at bounding box center [1176, 558] width 707 height 287
click at [22, 92] on icon at bounding box center [18, 97] width 20 height 15
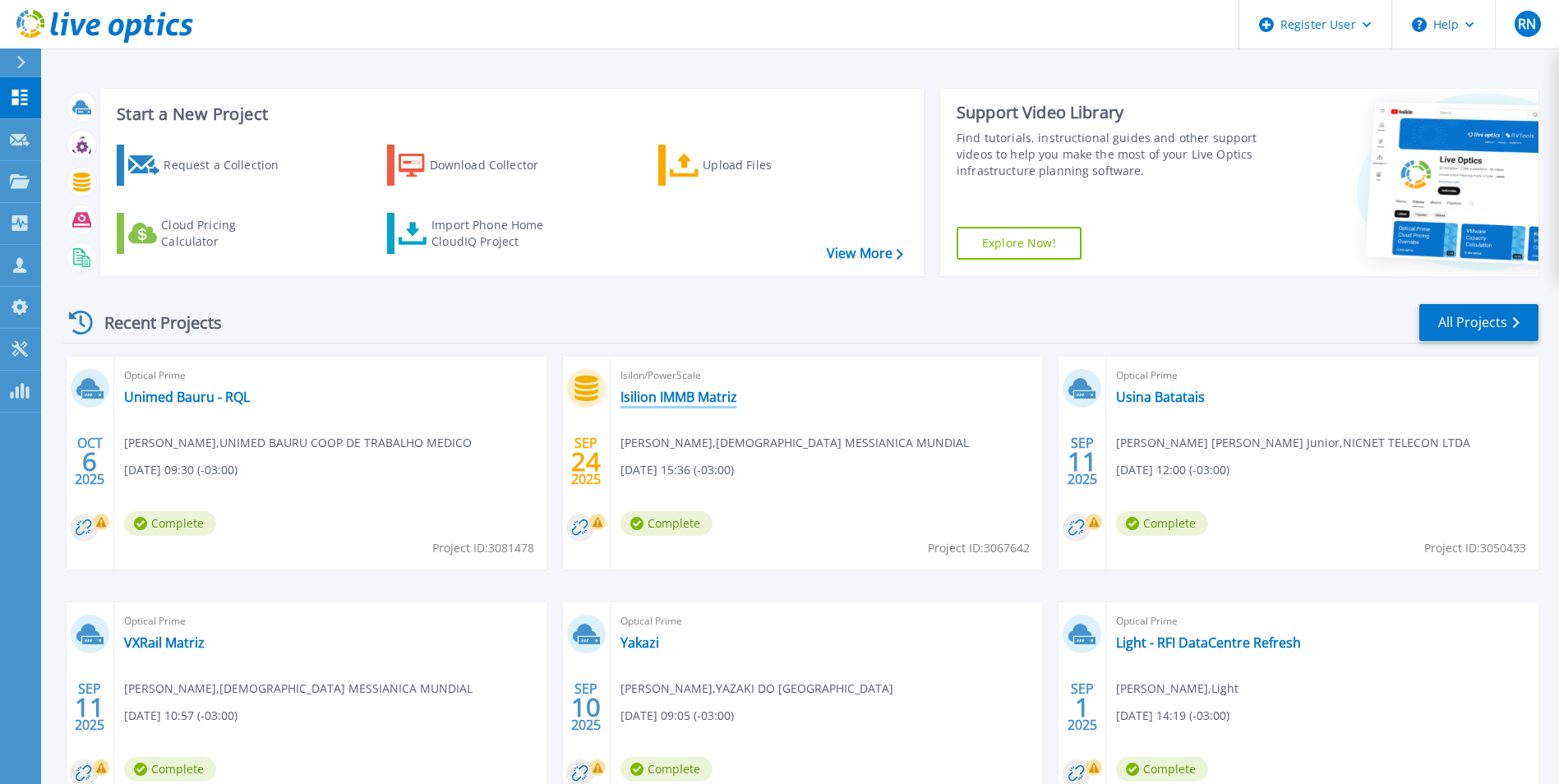
click at [687, 394] on link "Isilion IMMB Matriz" at bounding box center [679, 396] width 117 height 16
click at [1295, 289] on div "Recent Projects All Projects OCT 6 2025 Optical Prime Unimed Bauru - RQL Fernan…" at bounding box center [801, 575] width 1475 height 571
